Goal: Use online tool/utility: Utilize a website feature to perform a specific function

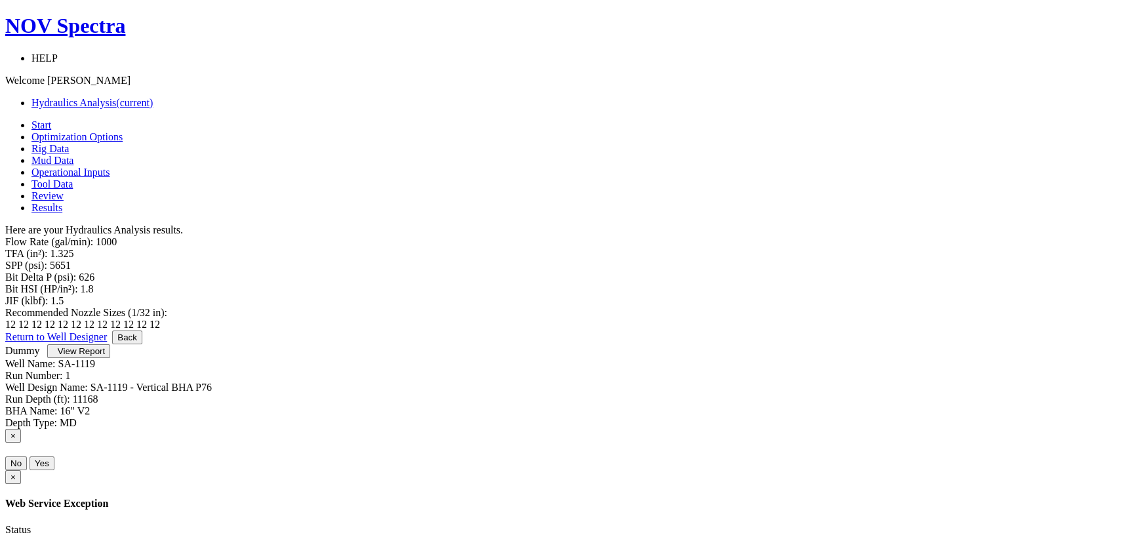
click at [51, 119] on link "Start" at bounding box center [41, 124] width 20 height 11
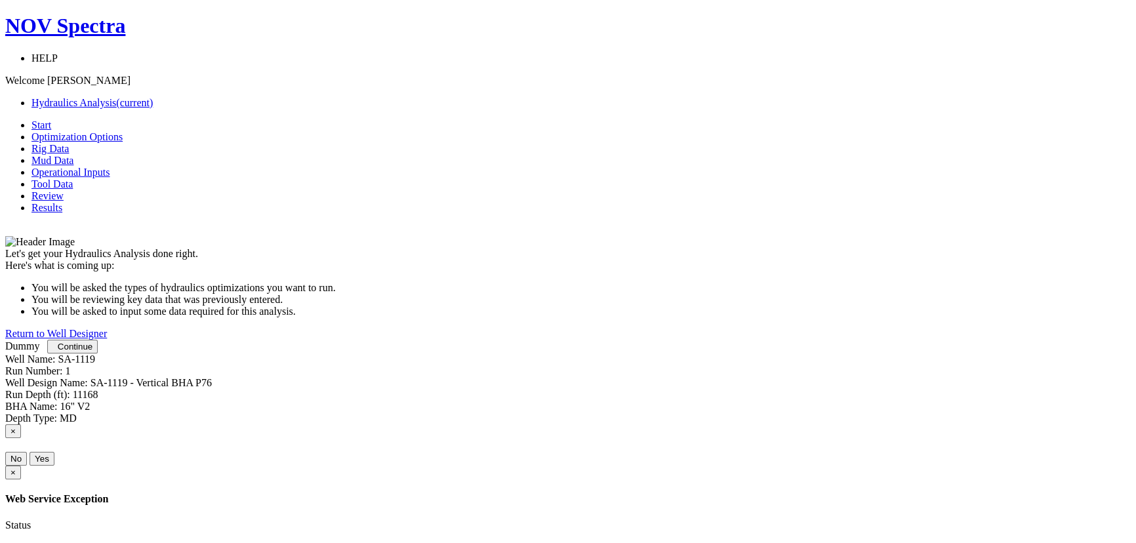
click at [92, 352] on span "Continue" at bounding box center [75, 347] width 35 height 10
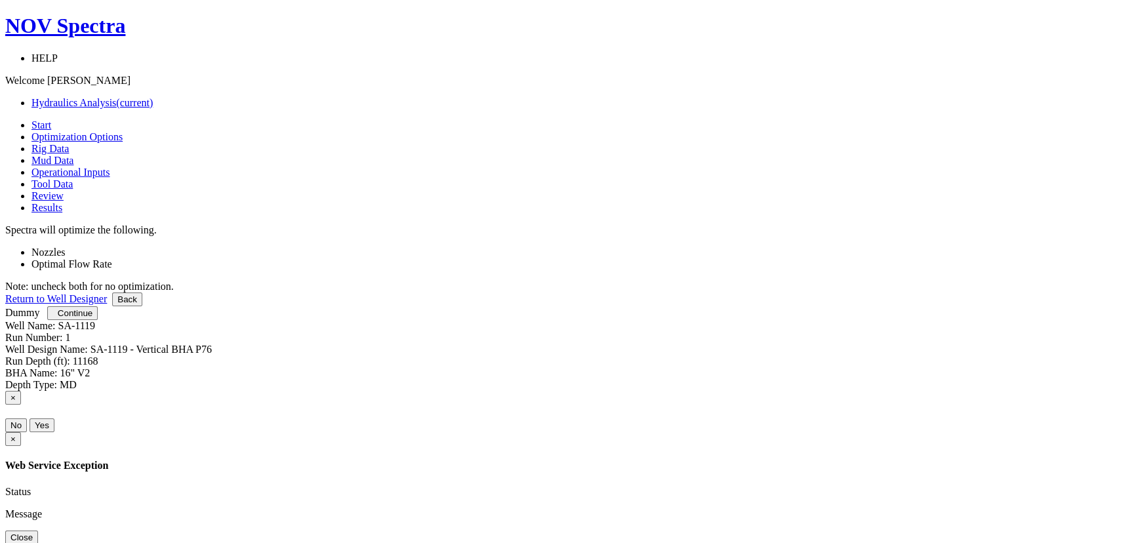
click at [98, 320] on button "Continue" at bounding box center [72, 313] width 51 height 14
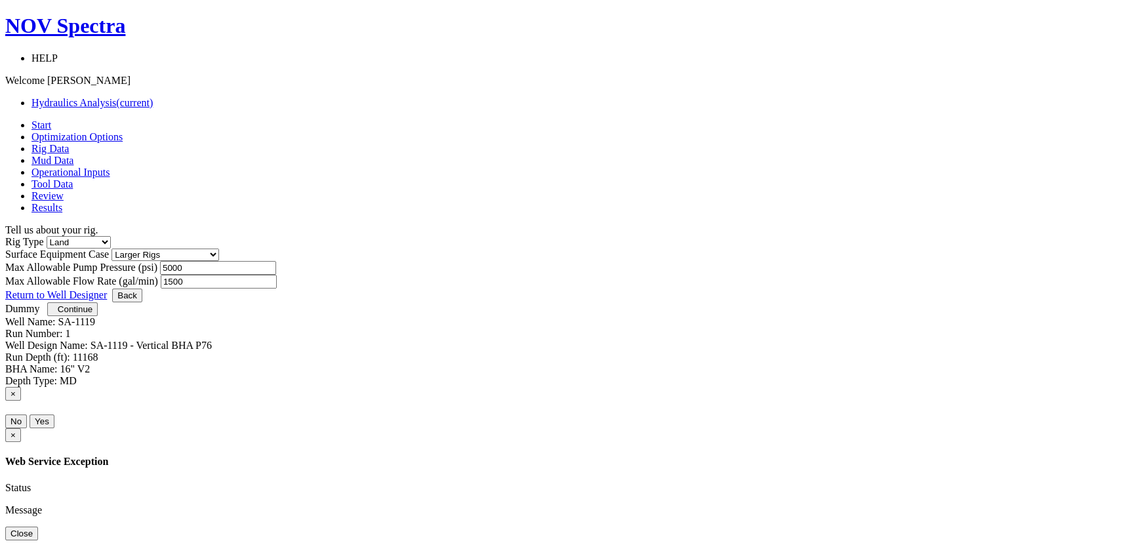
click at [92, 314] on span "Continue" at bounding box center [75, 309] width 35 height 10
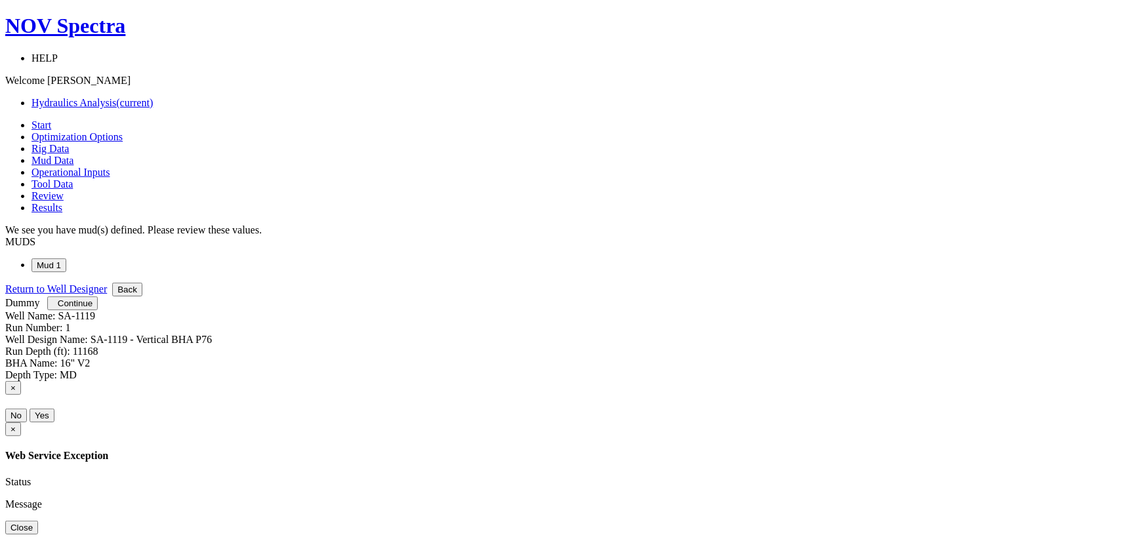
select select "7"
select select "1"
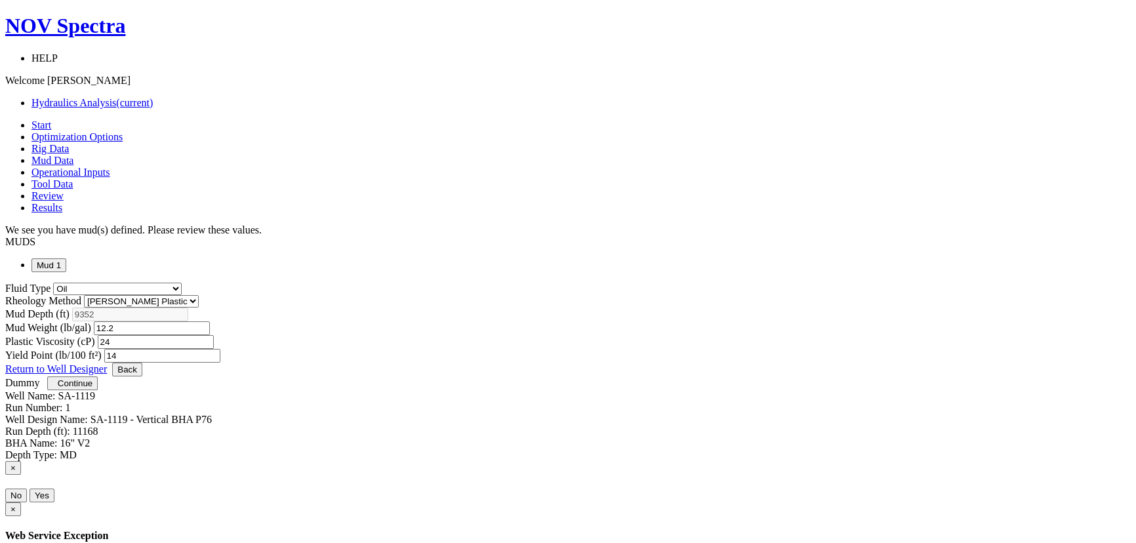
click at [92, 388] on span "Continue" at bounding box center [75, 383] width 35 height 10
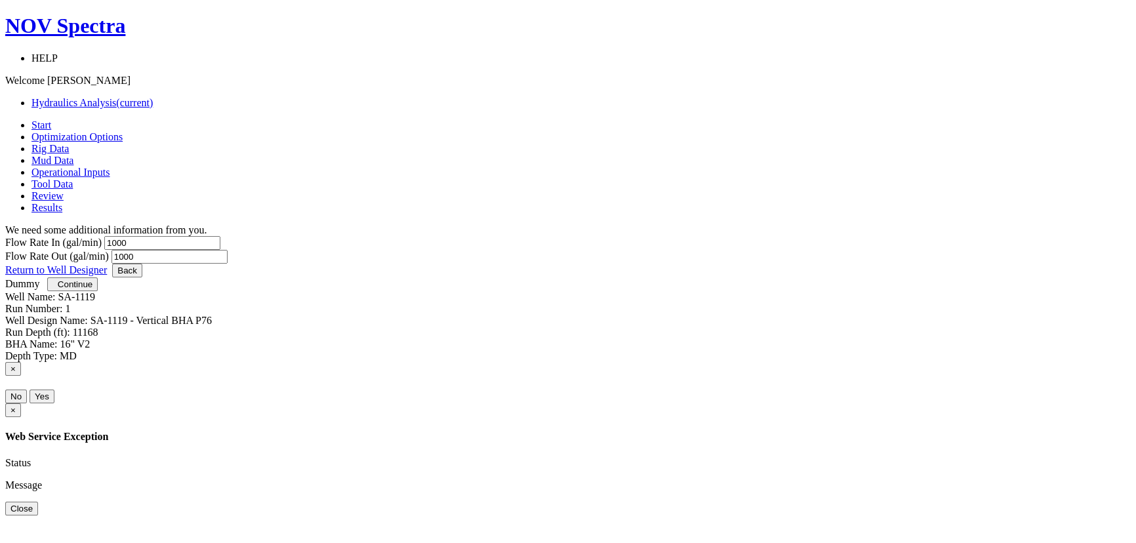
click at [92, 289] on span "Continue" at bounding box center [75, 284] width 35 height 10
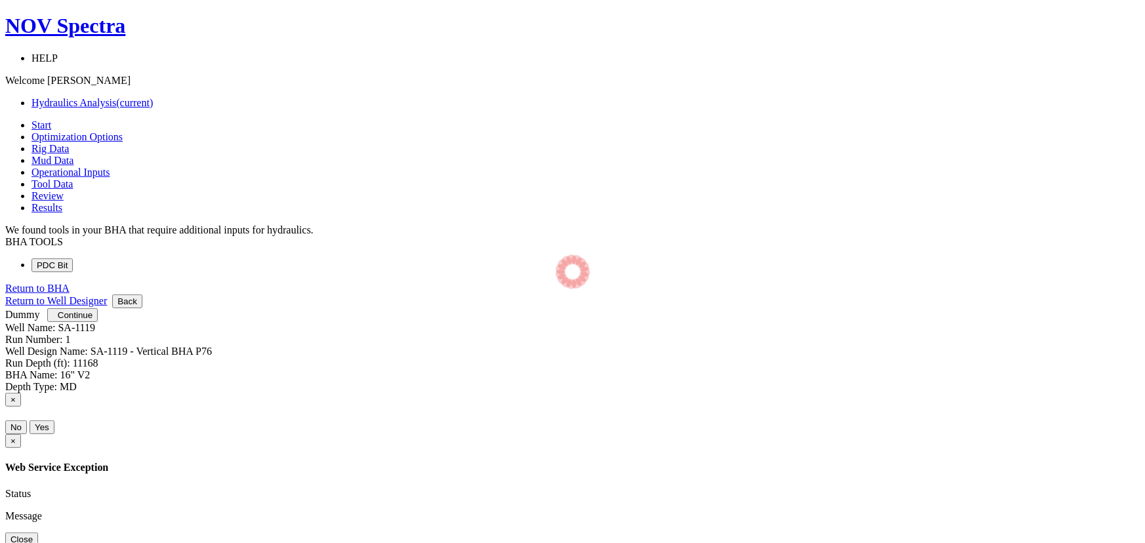
select select "12"
select select "3"
select select "12"
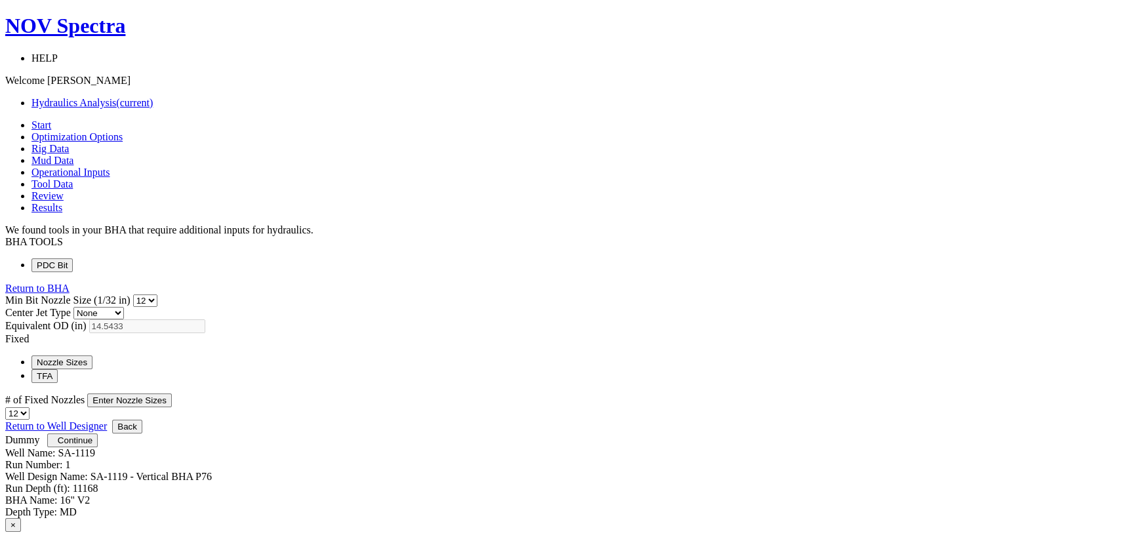
click at [590, 294] on div "Min Bit Nozzle Size (1/32 in) 0 1 2 3 4 5 6 7 8 9 10 11 12 13 14 15 16 17 18 19…" at bounding box center [567, 300] width 1125 height 12
click at [157, 294] on select "0 1 2 3 4 5 6 7 8 9 10 11 12 13 14 15 16 17 18 19 20 21 22 23 24 25 26 27 28 29…" at bounding box center [145, 300] width 24 height 12
click at [30, 407] on select "1 2 3 4 5 6 7 8 9 10 11 12 13 14 15 16 17 18 19 20" at bounding box center [17, 413] width 24 height 12
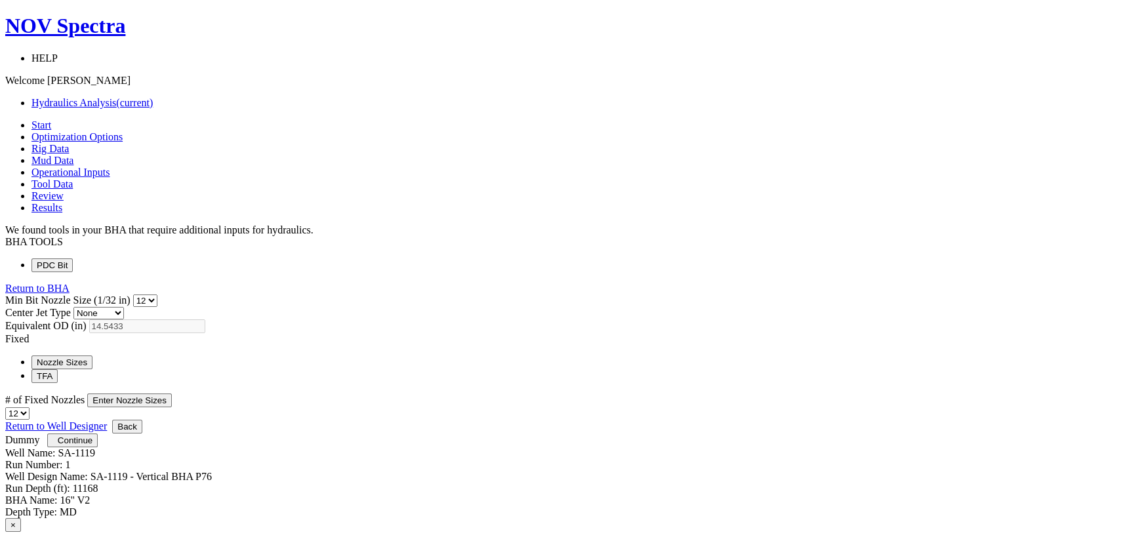
click at [172, 394] on button "Enter Nozzle Sizes" at bounding box center [129, 401] width 85 height 14
click at [157, 294] on select "0 1 2 3 4 5 6 7 8 9 10 11 12 13 14 15 16 17 18 19 20 21 22 23 24 25 26 27 28 29…" at bounding box center [145, 300] width 24 height 12
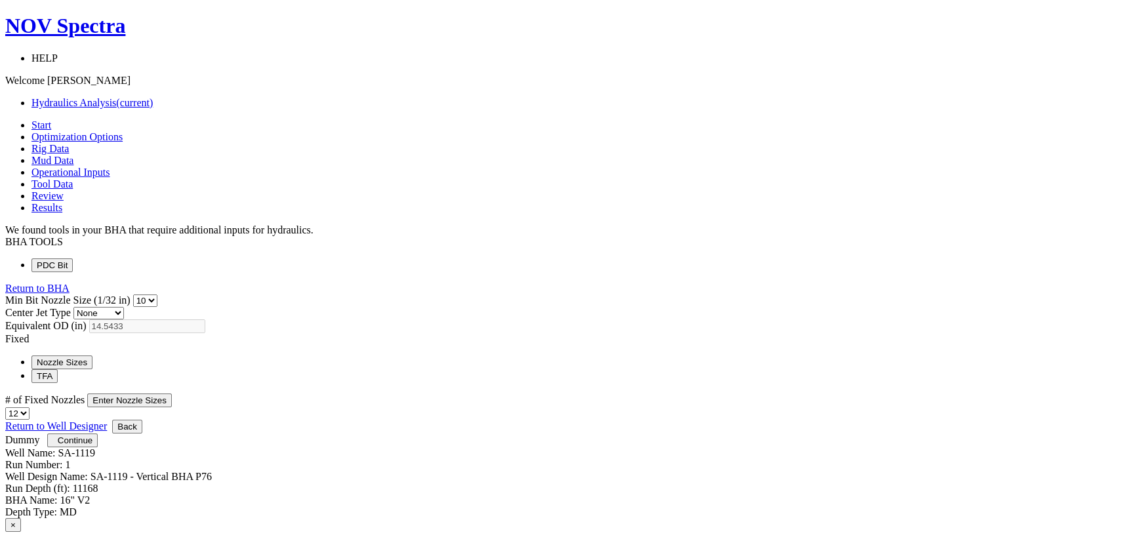
click at [157, 294] on select "0 1 2 3 4 5 6 7 8 9 10 11 12 13 14 15 16 17 18 19 20 21 22 23 24 25 26 27 28 29…" at bounding box center [145, 300] width 24 height 12
select select "12"
click at [157, 294] on select "0 1 2 3 4 5 6 7 8 9 10 11 12 13 14 15 16 17 18 19 20 21 22 23 24 25 26 27 28 29…" at bounding box center [145, 300] width 24 height 12
click at [30, 407] on select "1 2 3 4 5 6 7 8 9 10 11 12 13 14 15 16 17 18 19 20" at bounding box center [17, 413] width 24 height 12
select select "10"
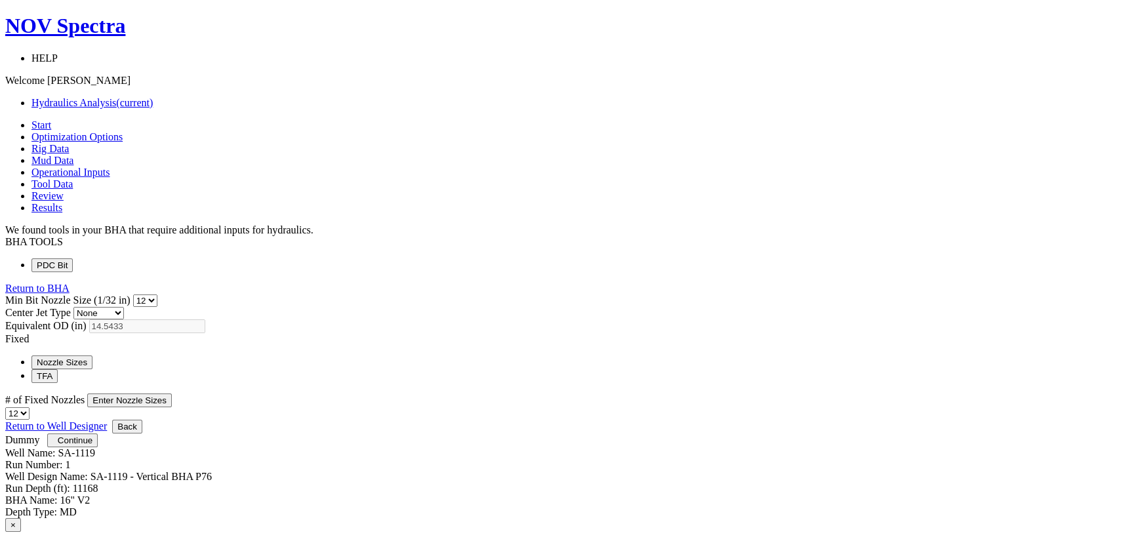
click at [30, 407] on select "1 2 3 4 5 6 7 8 9 10 11 12 13 14 15 16 17 18 19 20" at bounding box center [17, 413] width 24 height 12
click at [777, 420] on div "Min Bit Nozzle Size (1/32 in) 0 1 2 3 4 5 6 7 8 9 10 11 12 13 14 15 16 17 18 19…" at bounding box center [567, 356] width 1125 height 125
click at [98, 447] on button "Continue" at bounding box center [72, 441] width 51 height 14
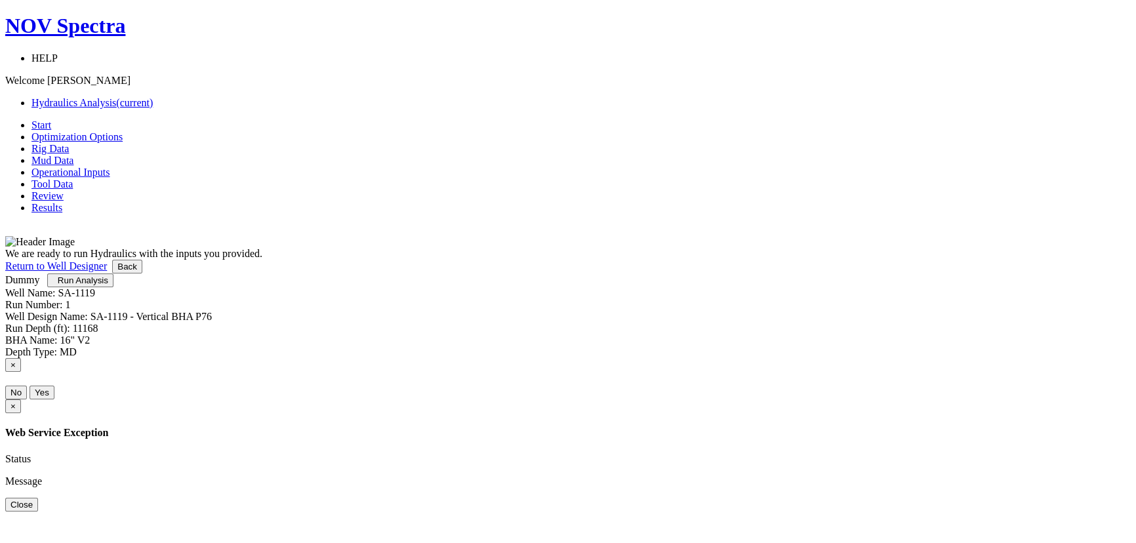
click at [113, 287] on button "Run Analysis" at bounding box center [80, 281] width 66 height 14
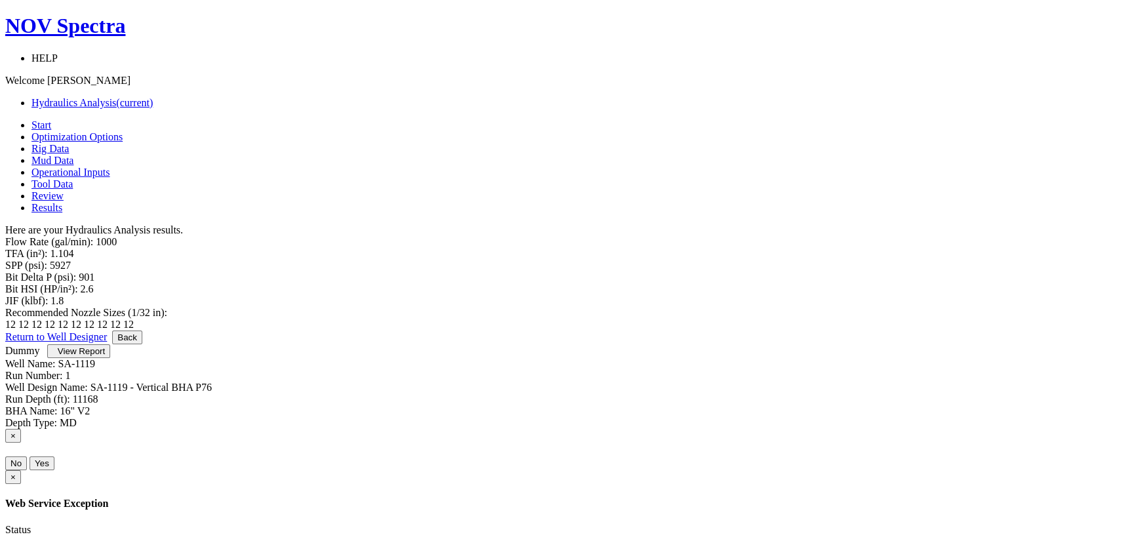
click at [682, 331] on div "Let's get your Hydraulics Analysis done right. Here's what is coming up: You wi…" at bounding box center [567, 283] width 1125 height 94
click at [817, 429] on div "Start Optimization Options Rig Data Mud Data Operational Inputs Tool Data Revie…" at bounding box center [567, 274] width 1125 height 310
click at [788, 331] on div "Let's get your Hydraulics Analysis done right. Here's what is coming up: You wi…" at bounding box center [567, 283] width 1125 height 94
click at [110, 358] on button "View Report" at bounding box center [78, 351] width 63 height 14
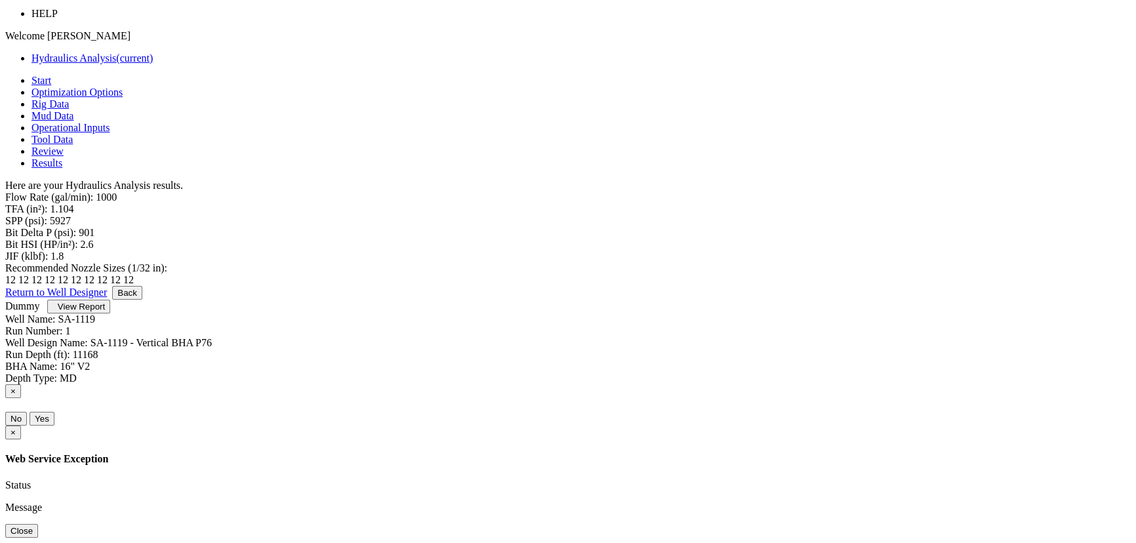
click at [107, 298] on link "Return to Well Designer" at bounding box center [56, 292] width 102 height 11
